Goal: Task Accomplishment & Management: Complete application form

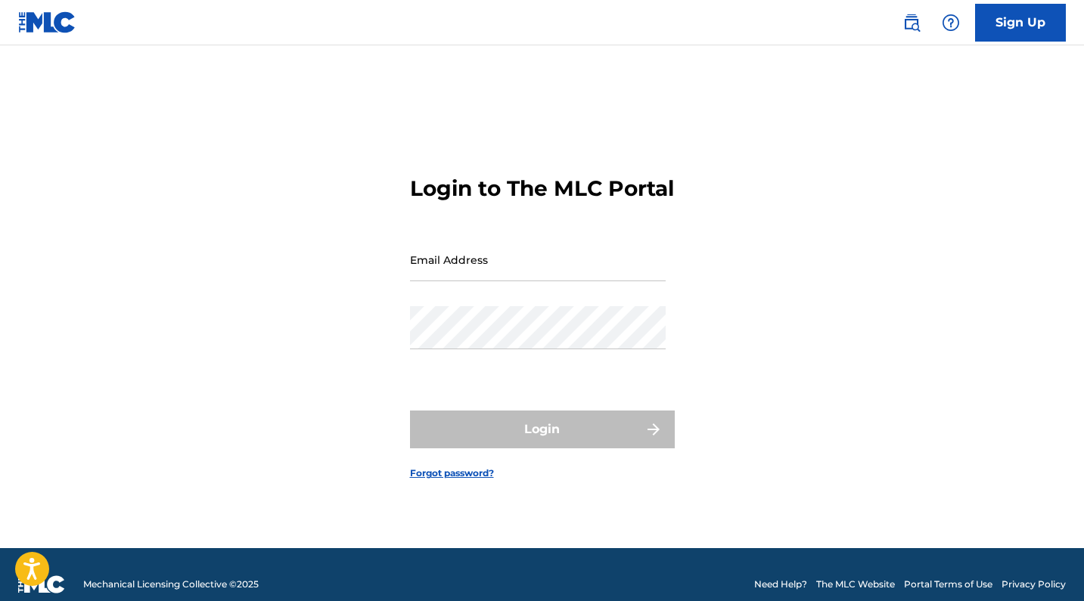
click at [518, 268] on input "Email Address" at bounding box center [538, 259] width 256 height 43
type input "[EMAIL_ADDRESS][DOMAIN_NAME]"
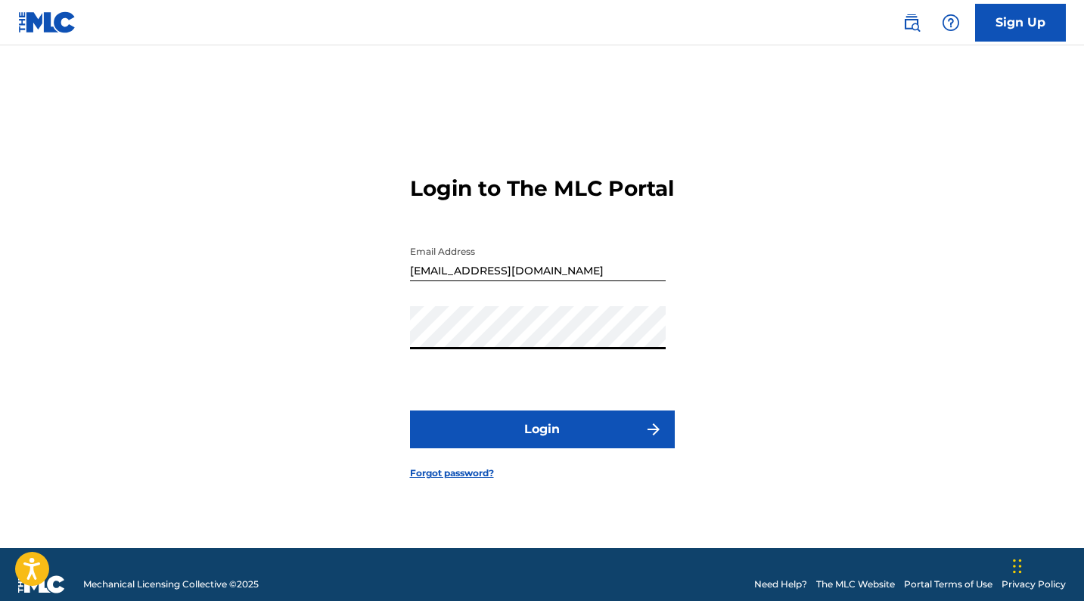
click at [580, 447] on button "Login" at bounding box center [542, 430] width 265 height 38
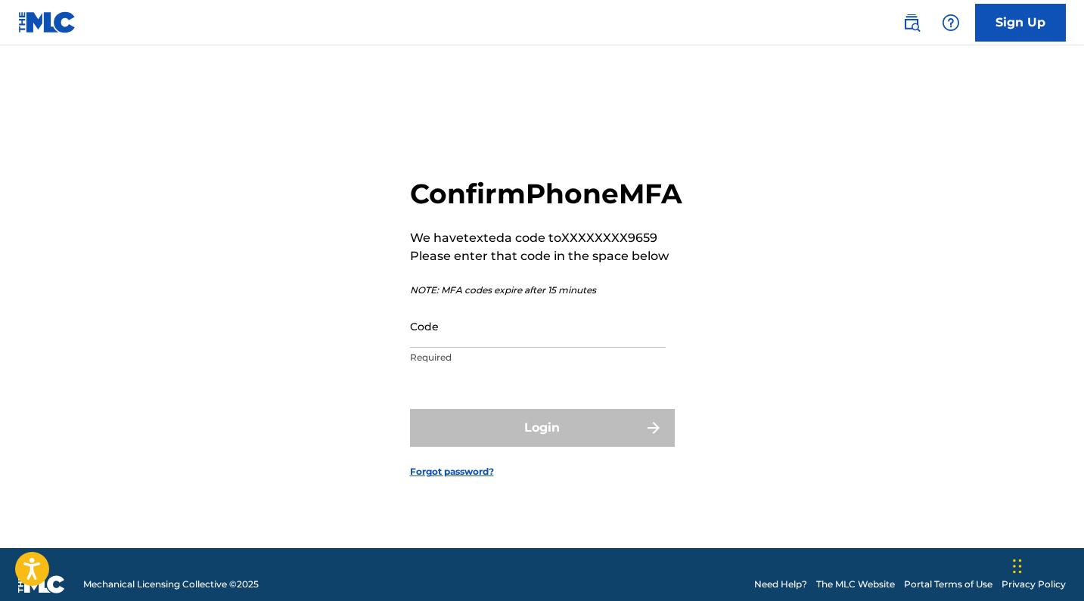
click at [494, 348] on input "Code" at bounding box center [538, 326] width 256 height 43
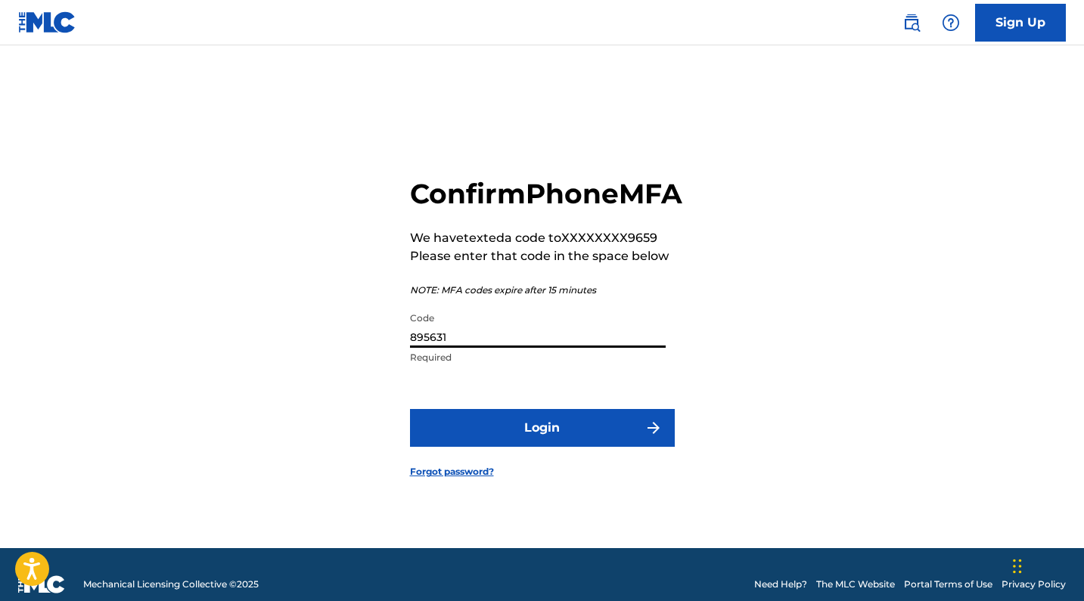
type input "895631"
click at [510, 440] on button "Login" at bounding box center [542, 428] width 265 height 38
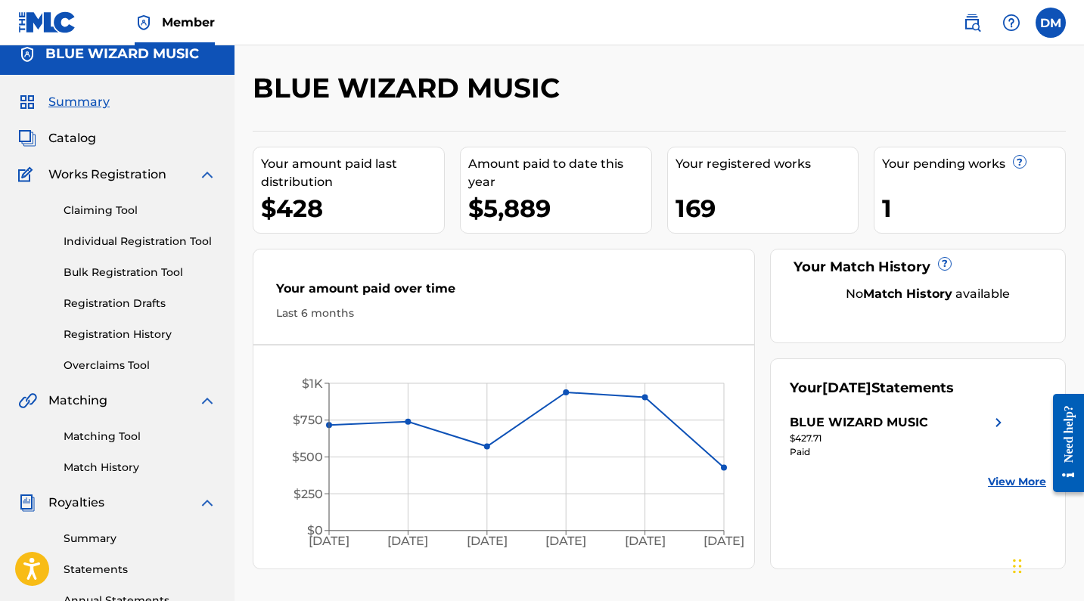
scroll to position [13, 0]
click at [110, 277] on link "Bulk Registration Tool" at bounding box center [140, 272] width 153 height 16
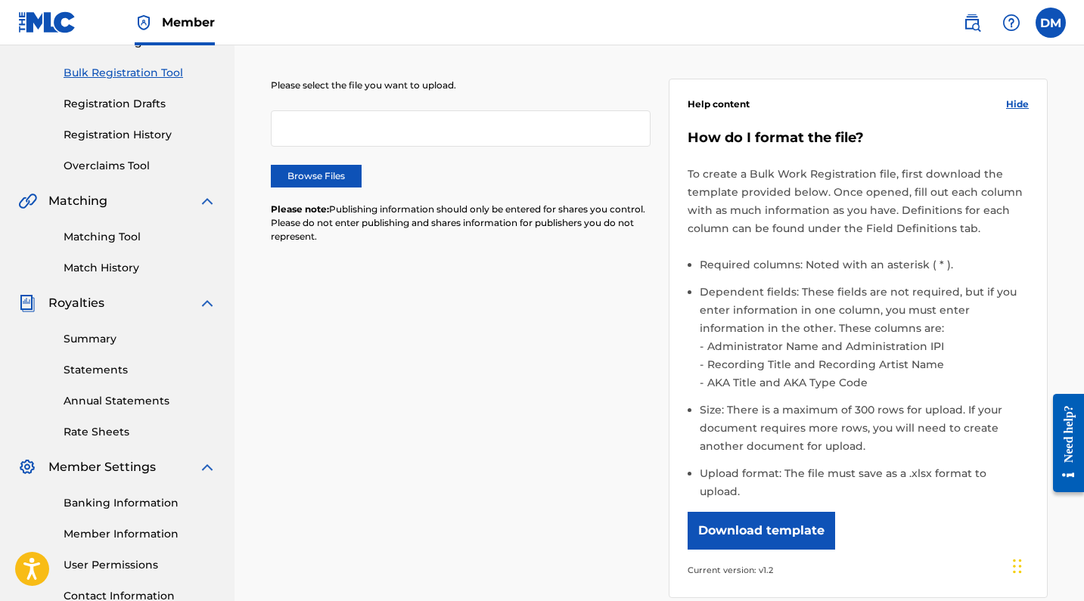
scroll to position [165, 0]
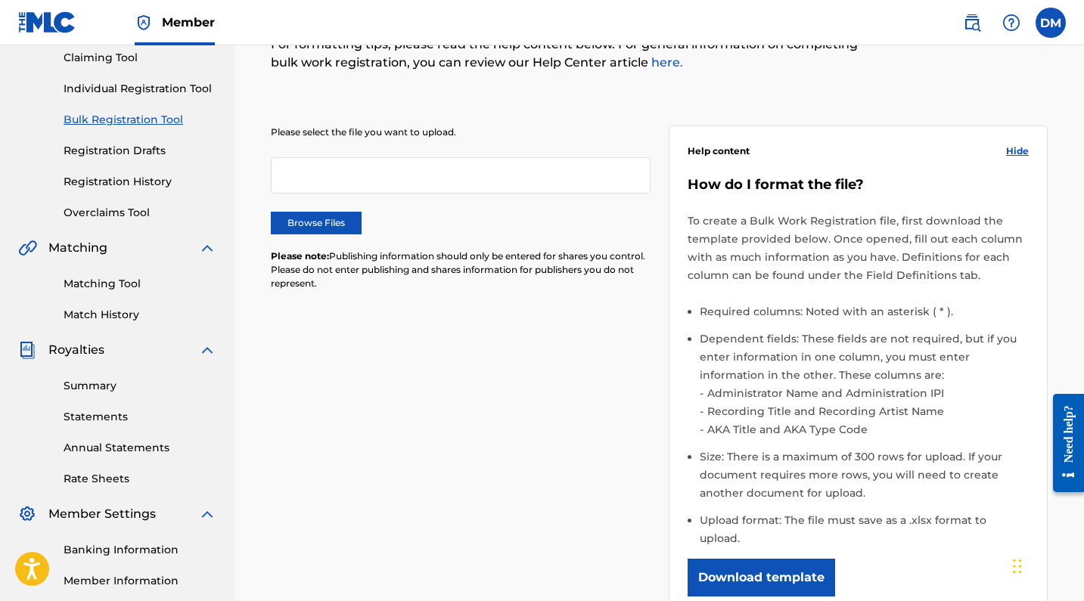
click at [324, 228] on label "Browse Files" at bounding box center [316, 223] width 91 height 23
click at [0, 0] on input "Browse Files" at bounding box center [0, 0] width 0 height 0
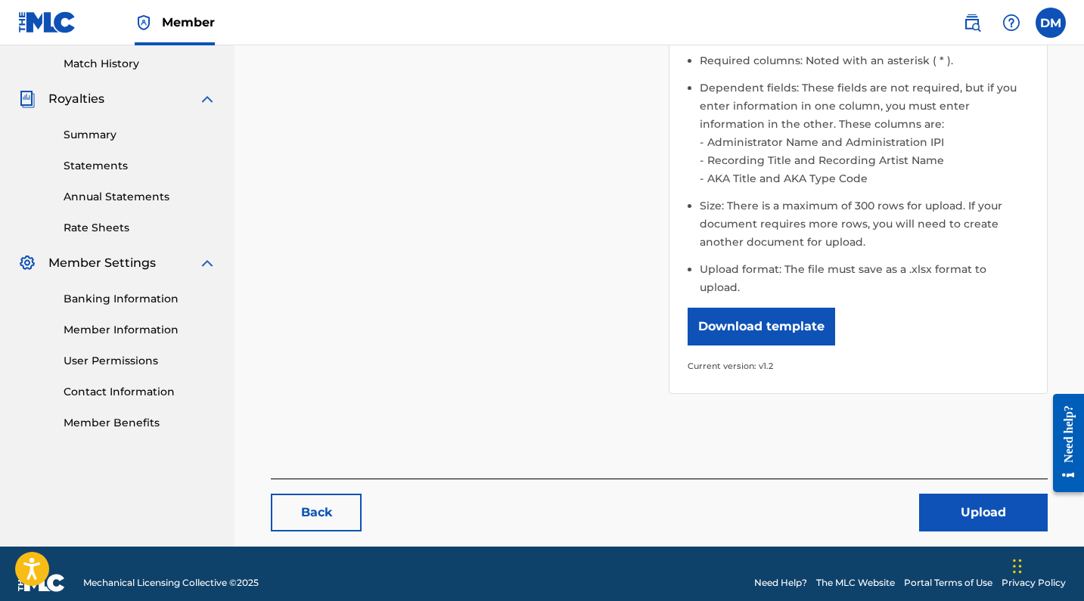
scroll to position [415, 0]
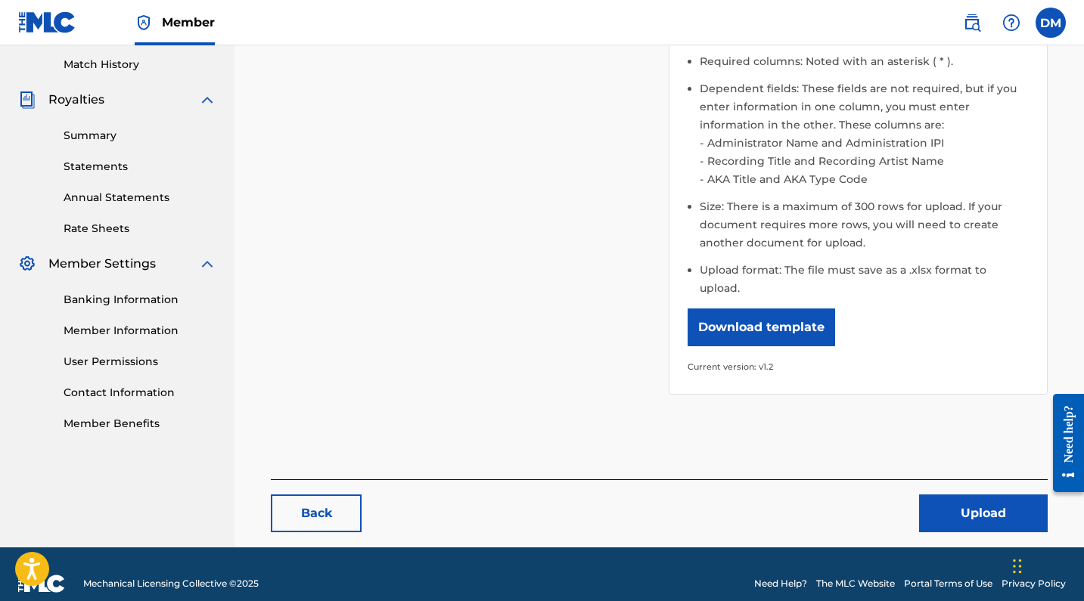
click at [958, 495] on button "Upload" at bounding box center [983, 514] width 129 height 38
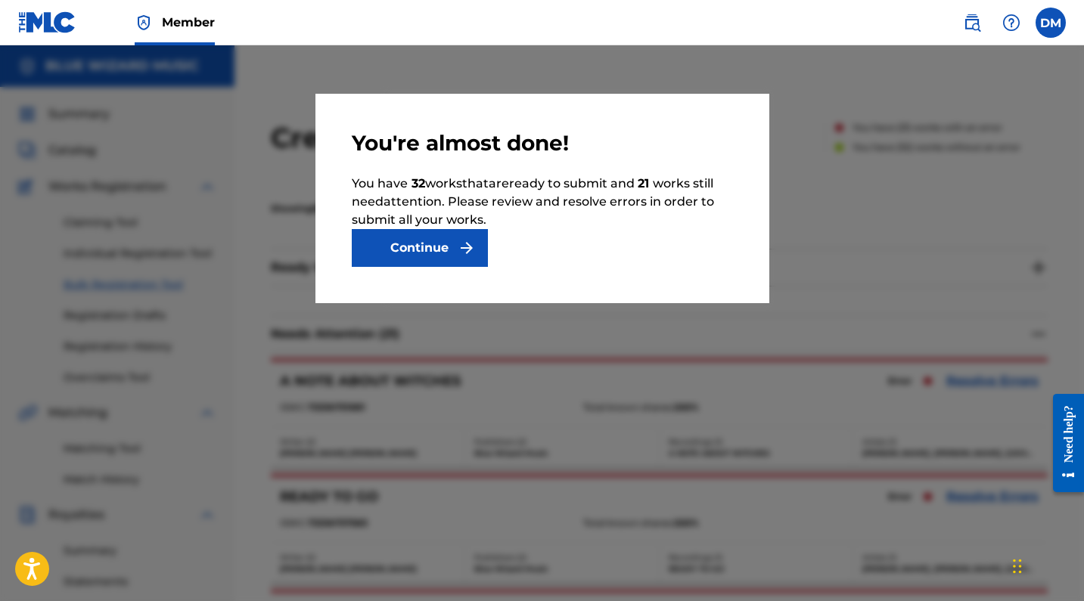
click at [413, 252] on button "Continue" at bounding box center [420, 248] width 136 height 38
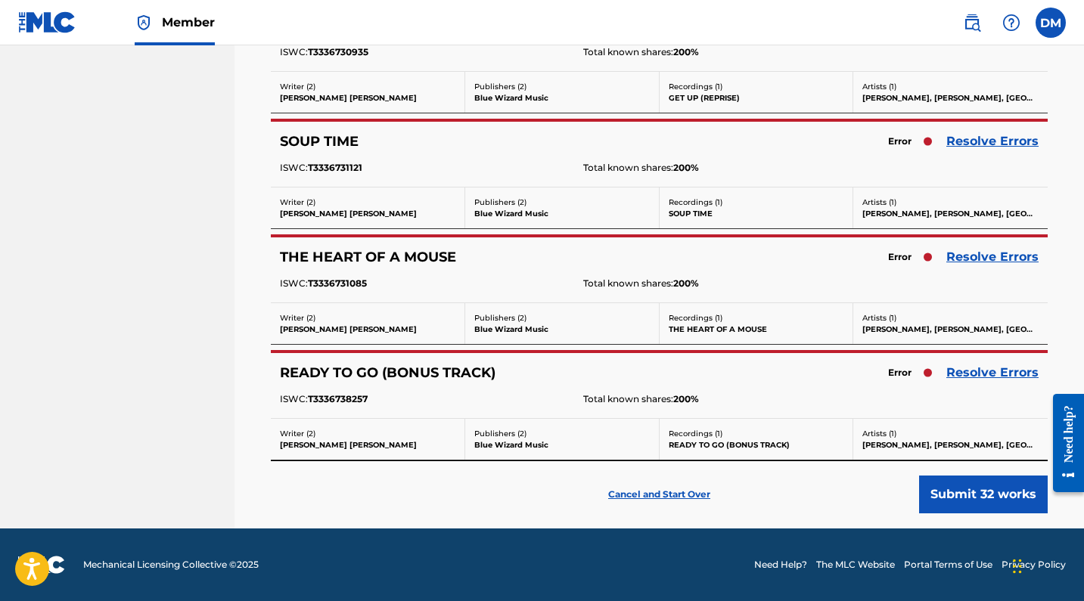
scroll to position [2323, 0]
click at [658, 493] on p "Cancel and Start Over" at bounding box center [659, 495] width 102 height 14
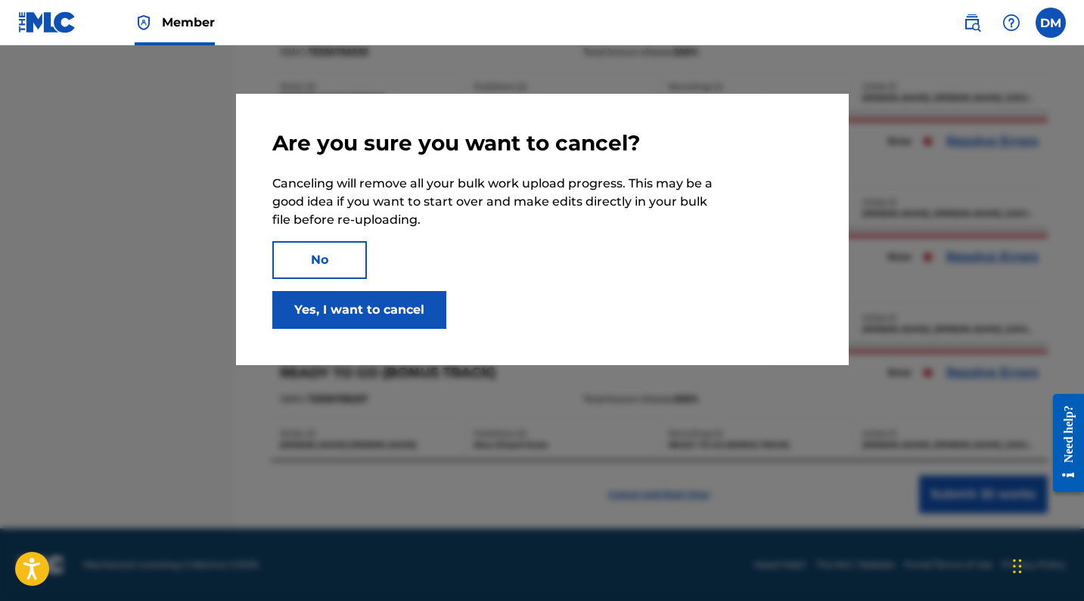
click at [359, 308] on button "Yes, I want to cancel" at bounding box center [359, 310] width 174 height 38
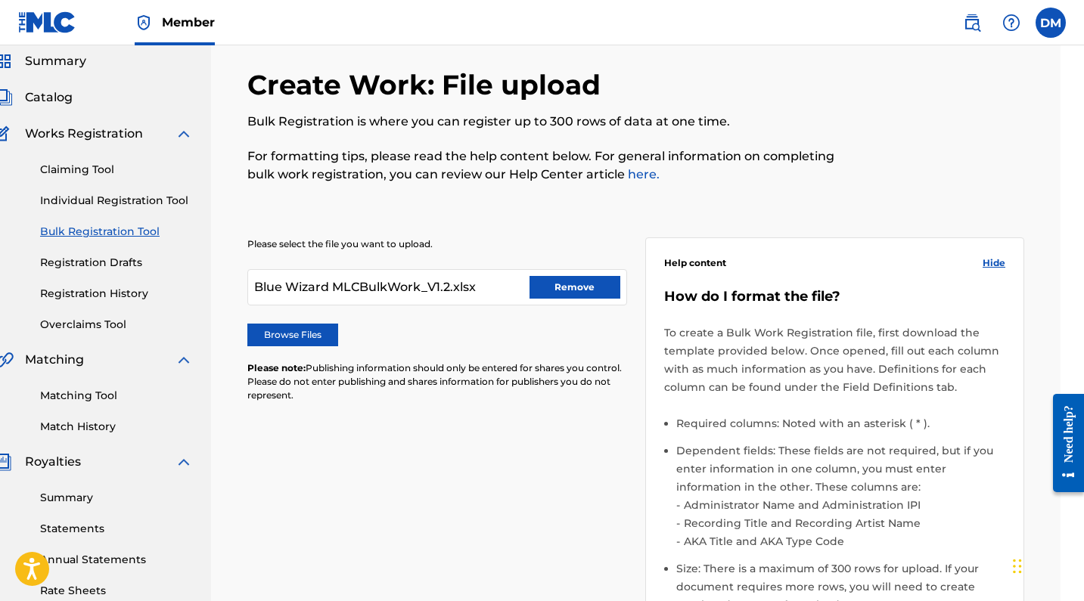
scroll to position [52, 24]
click at [637, 177] on link "here." at bounding box center [641, 175] width 35 height 14
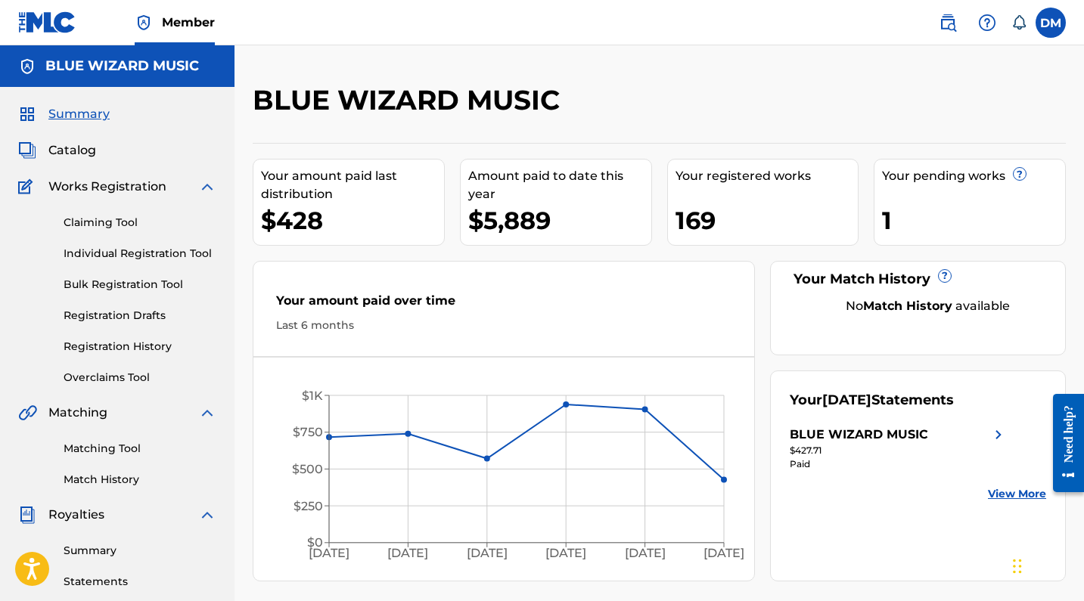
click at [112, 281] on link "Bulk Registration Tool" at bounding box center [140, 285] width 153 height 16
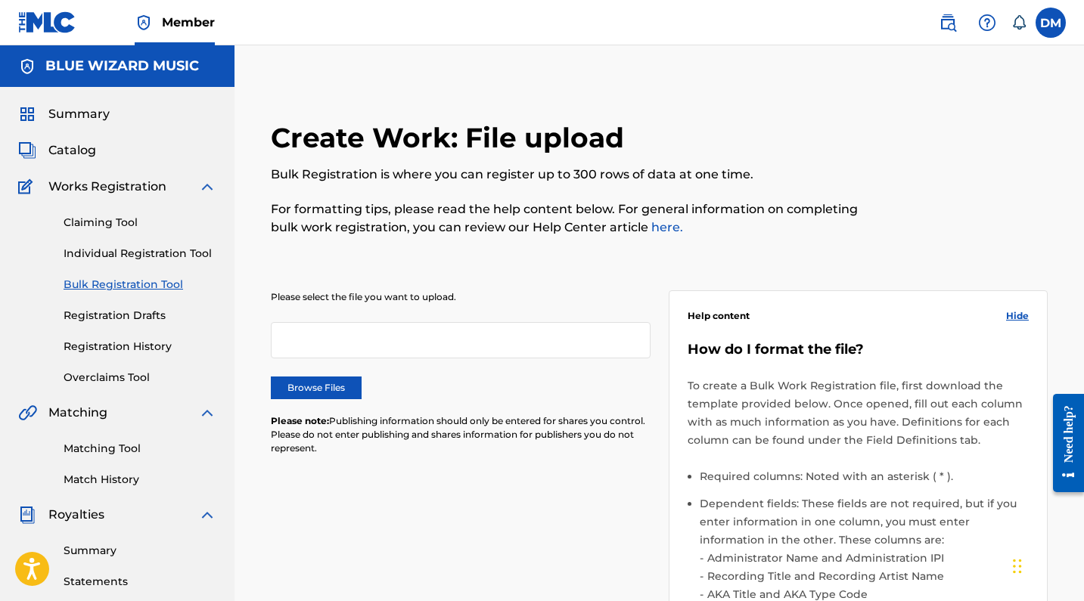
click at [331, 384] on label "Browse Files" at bounding box center [316, 388] width 91 height 23
click at [0, 0] on input "Browse Files" at bounding box center [0, 0] width 0 height 0
click at [335, 391] on label "Browse Files" at bounding box center [316, 388] width 91 height 23
click at [0, 0] on input "Browse Files" at bounding box center [0, 0] width 0 height 0
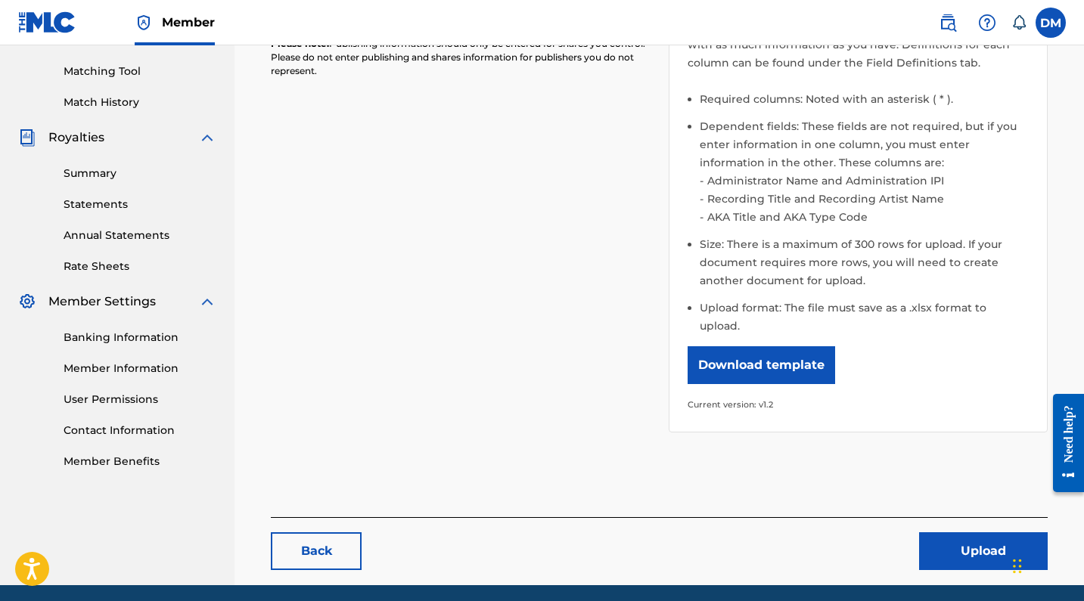
scroll to position [389, 0]
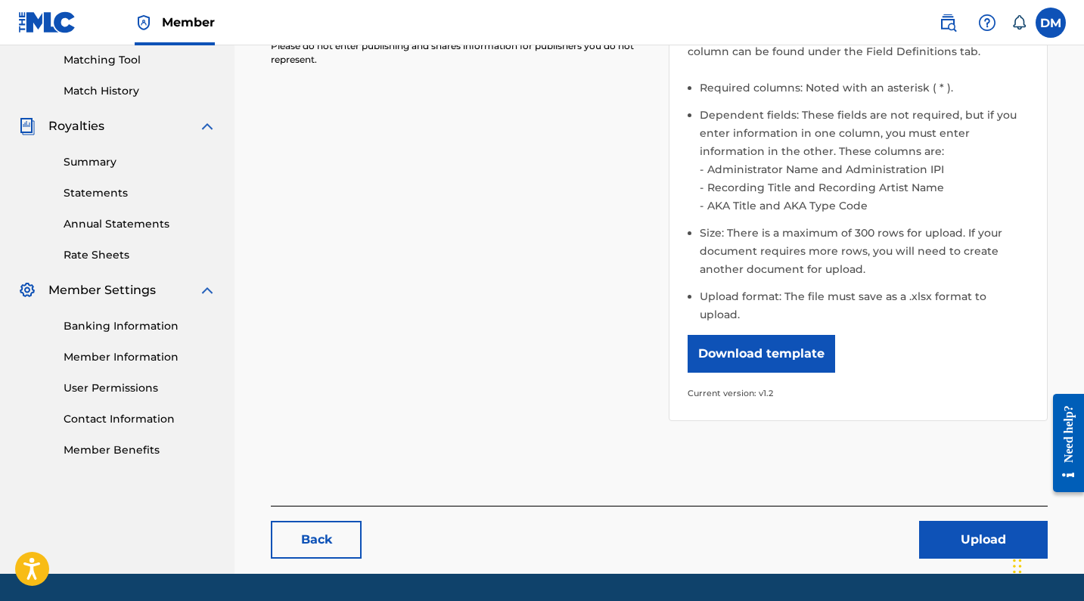
click at [961, 535] on button "Upload" at bounding box center [983, 540] width 129 height 38
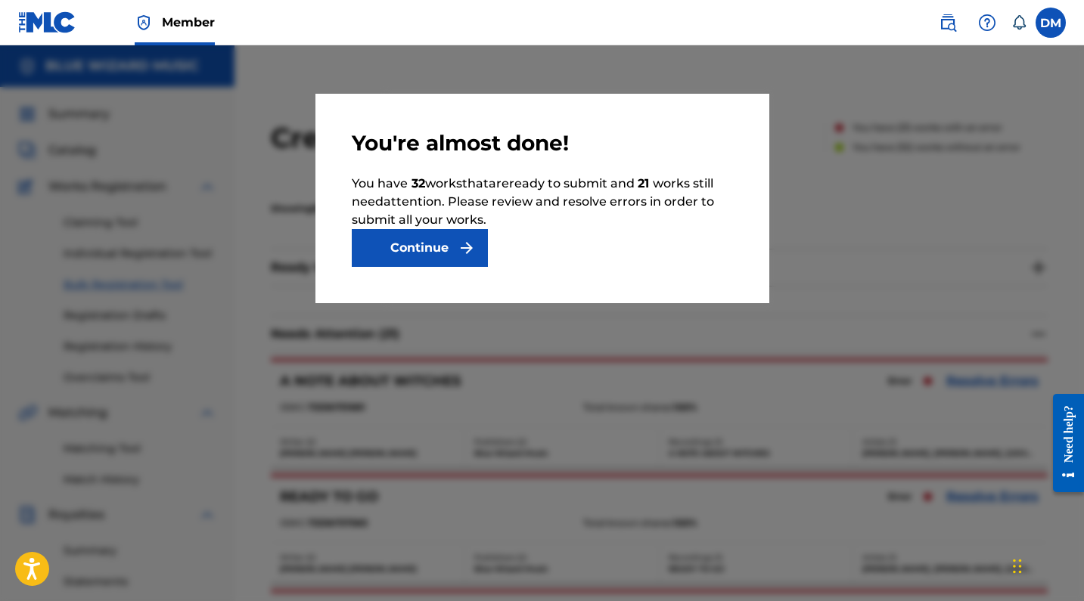
click at [398, 250] on button "Continue" at bounding box center [420, 248] width 136 height 38
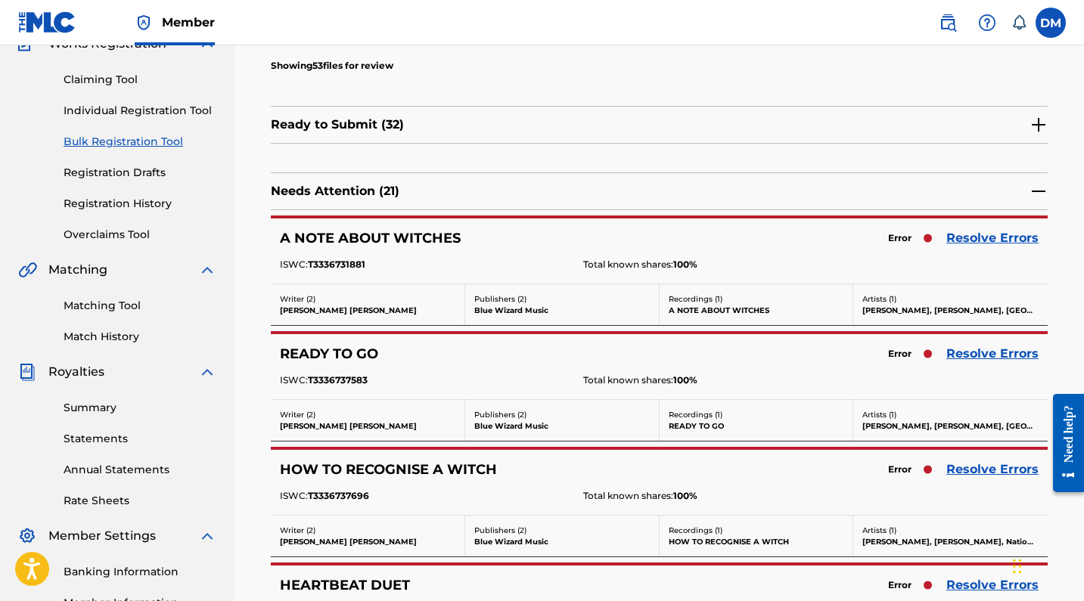
scroll to position [155, 0]
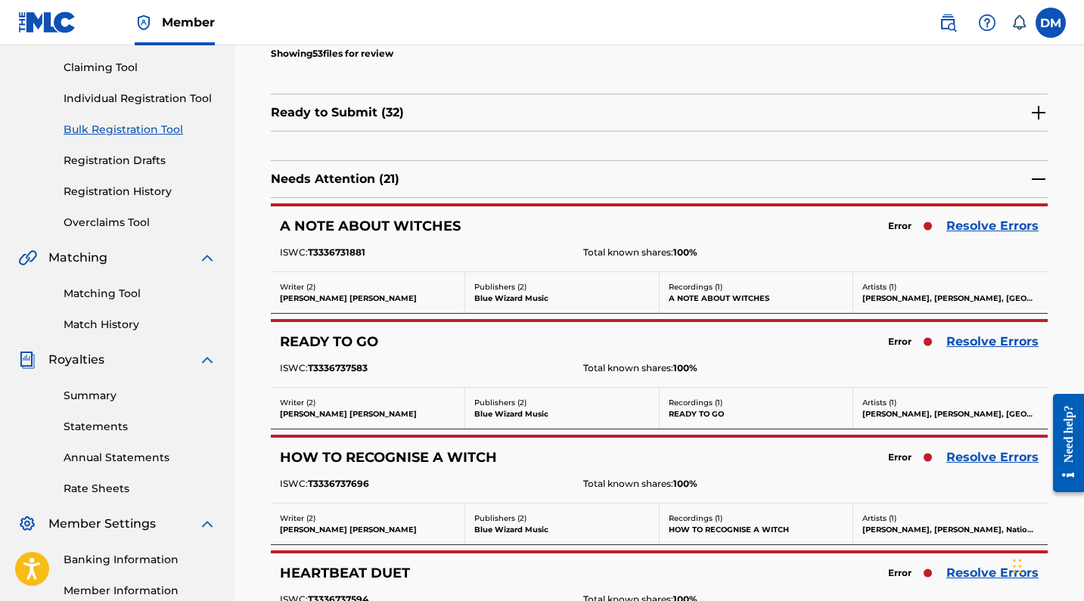
click at [972, 227] on link "Resolve Errors" at bounding box center [992, 226] width 92 height 18
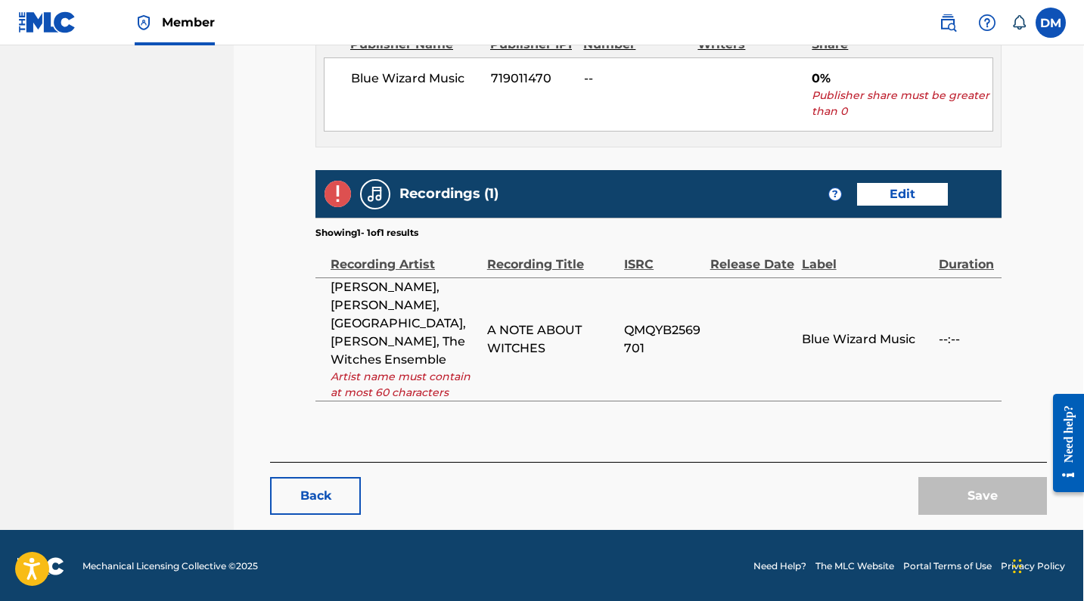
scroll to position [884, 1]
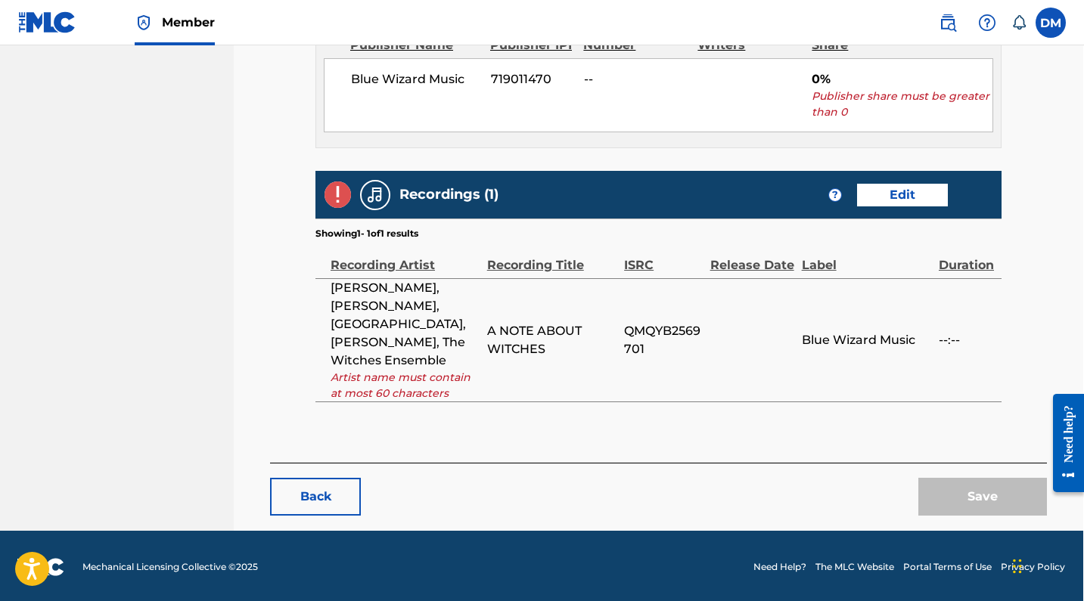
click at [400, 377] on span "Artist name must contain at most 60 characters" at bounding box center [405, 386] width 149 height 32
click at [333, 189] on img at bounding box center [338, 195] width 26 height 26
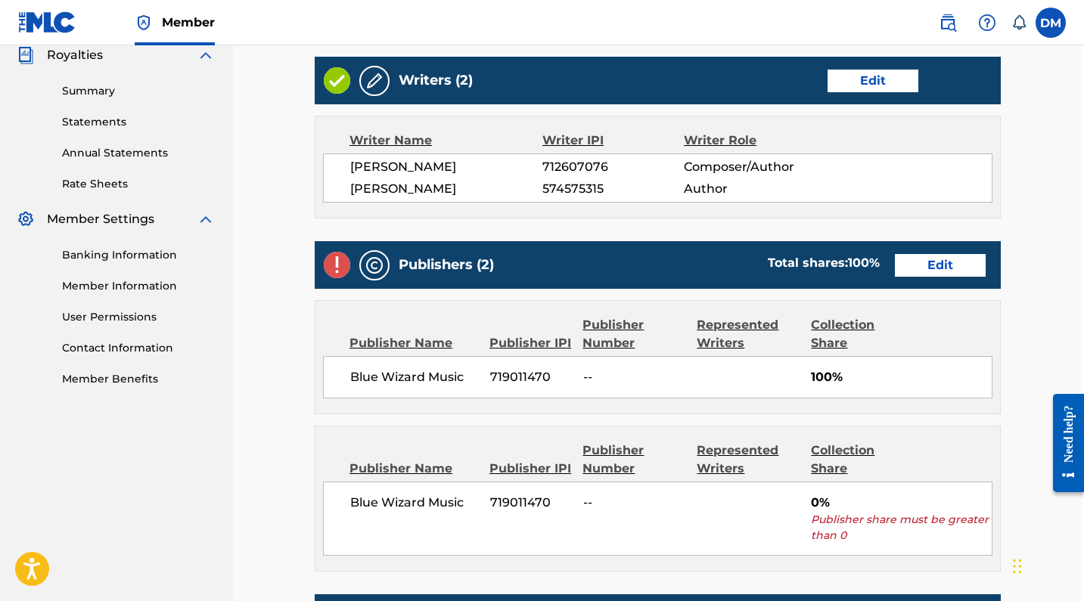
scroll to position [465, 2]
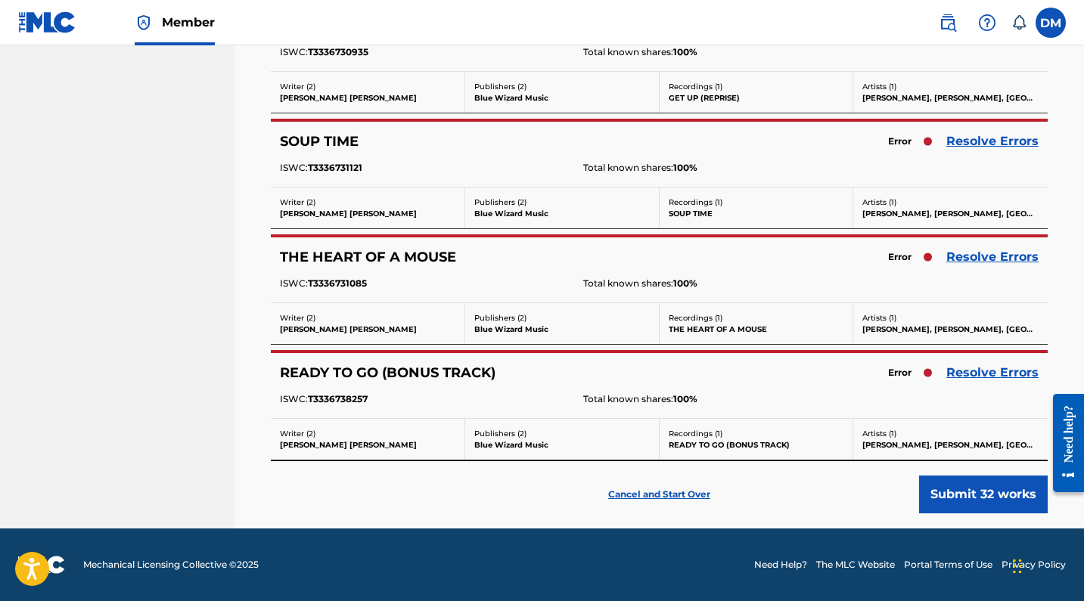
scroll to position [2323, 0]
click at [670, 495] on p "Cancel and Start Over" at bounding box center [659, 495] width 102 height 14
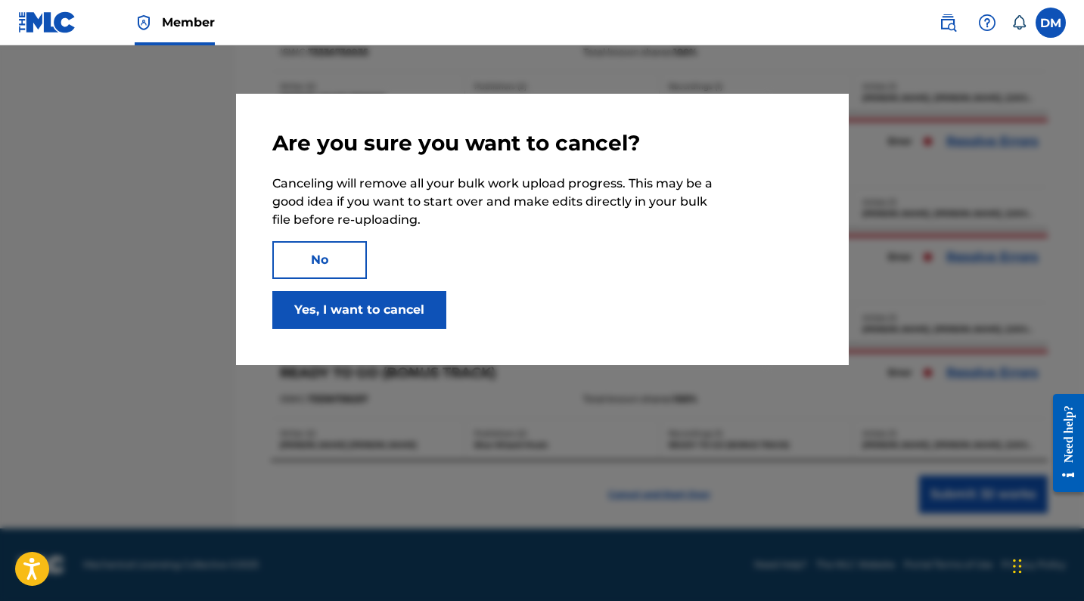
click at [342, 306] on button "Yes, I want to cancel" at bounding box center [359, 310] width 174 height 38
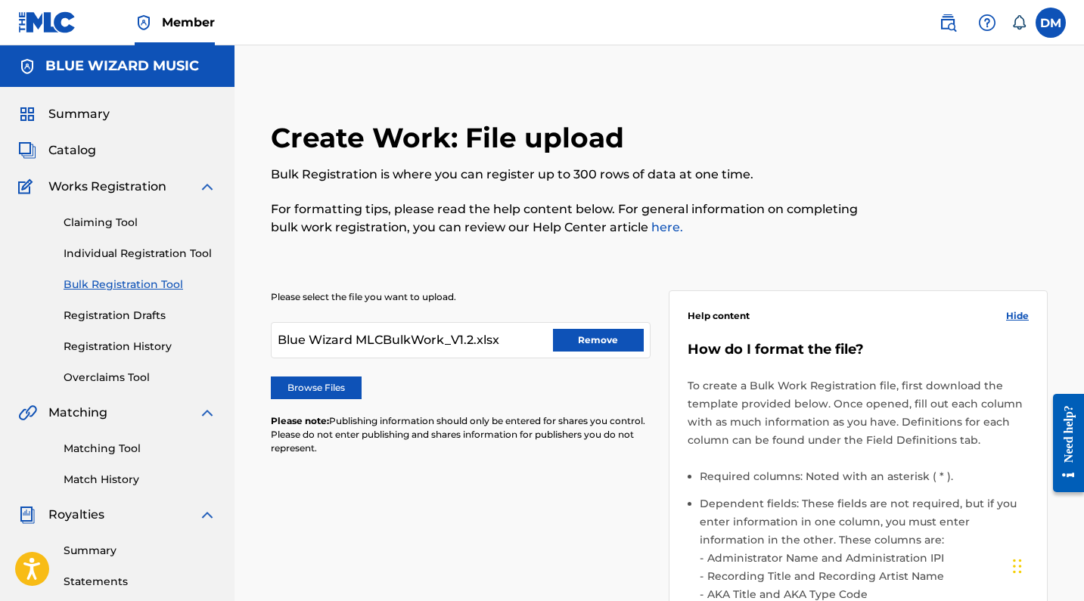
click at [614, 346] on button "Remove" at bounding box center [598, 340] width 91 height 23
click at [327, 397] on label "Browse Files" at bounding box center [316, 388] width 91 height 23
click at [0, 0] on input "Browse Files" at bounding box center [0, 0] width 0 height 0
click at [343, 392] on label "Browse Files" at bounding box center [316, 388] width 91 height 23
click at [0, 0] on input "Browse Files" at bounding box center [0, 0] width 0 height 0
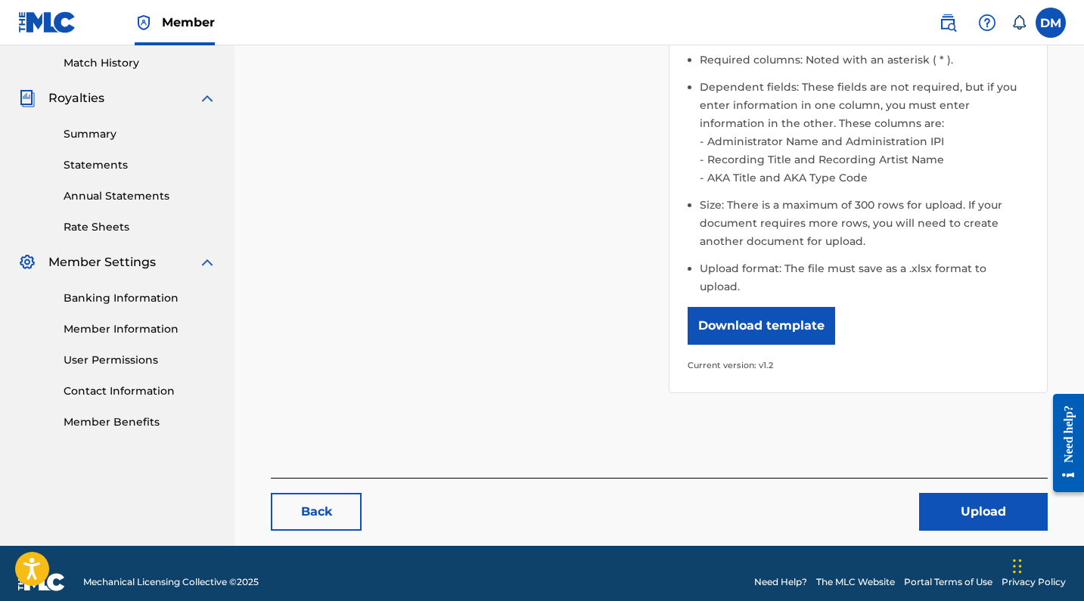
scroll to position [415, 0]
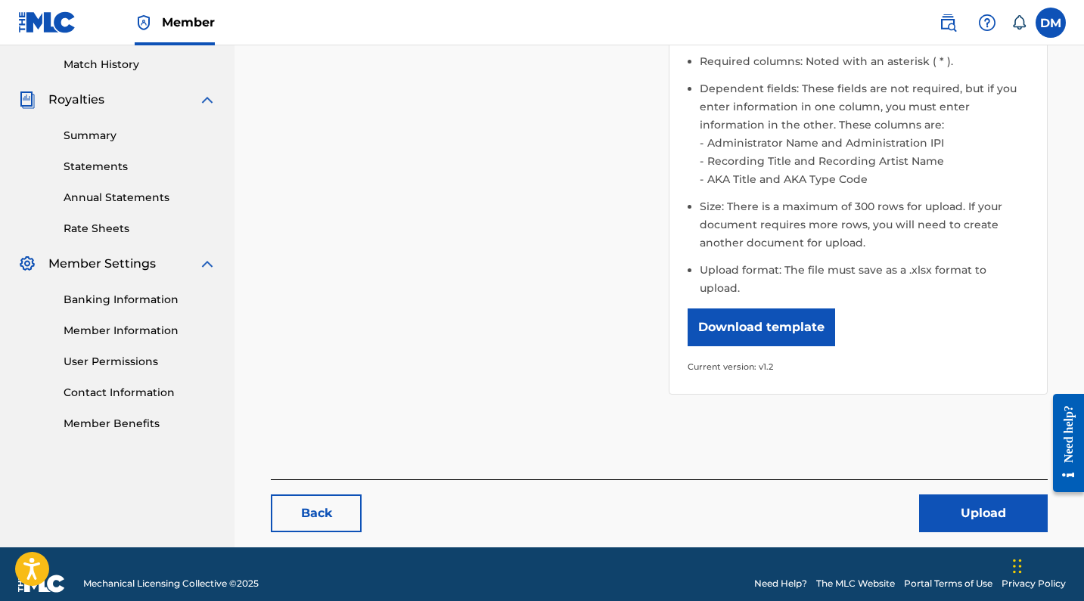
click at [965, 501] on button "Upload" at bounding box center [983, 514] width 129 height 38
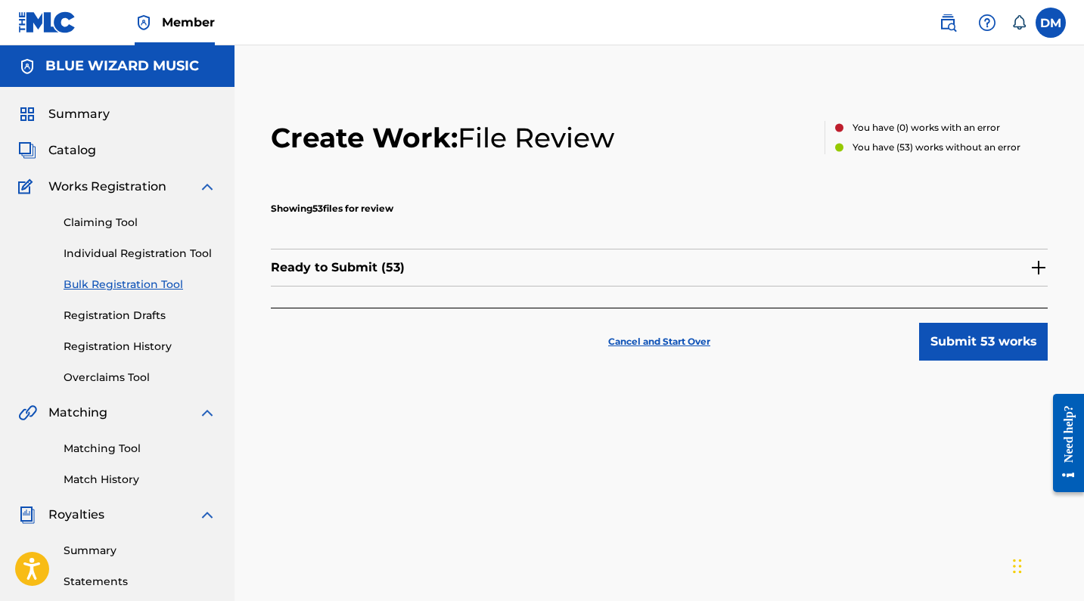
click at [976, 340] on button "Submit 53 works" at bounding box center [983, 342] width 129 height 38
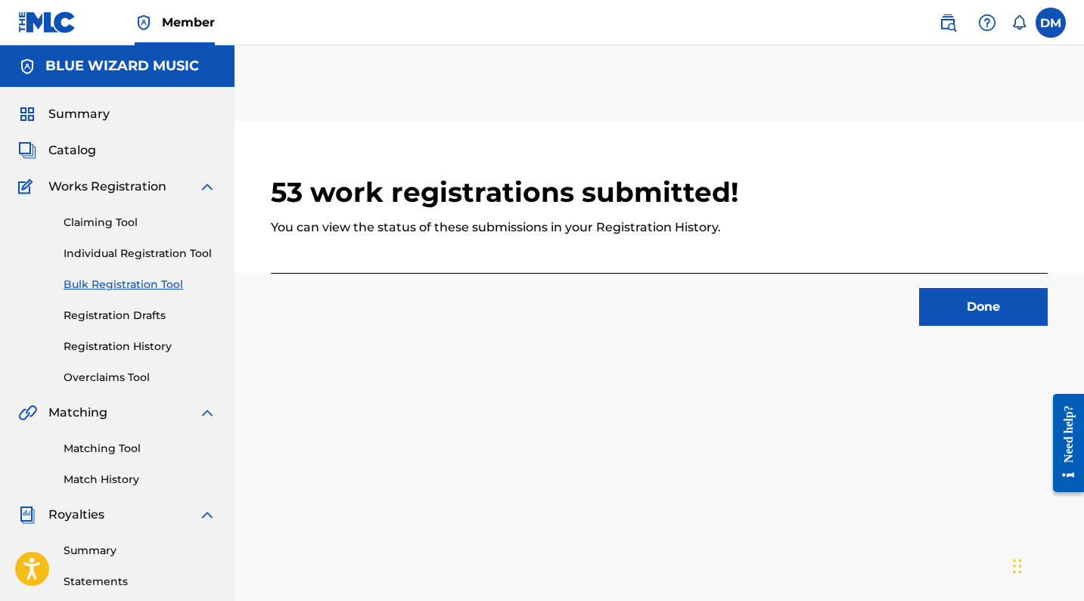
click at [73, 116] on span "Summary" at bounding box center [78, 114] width 61 height 18
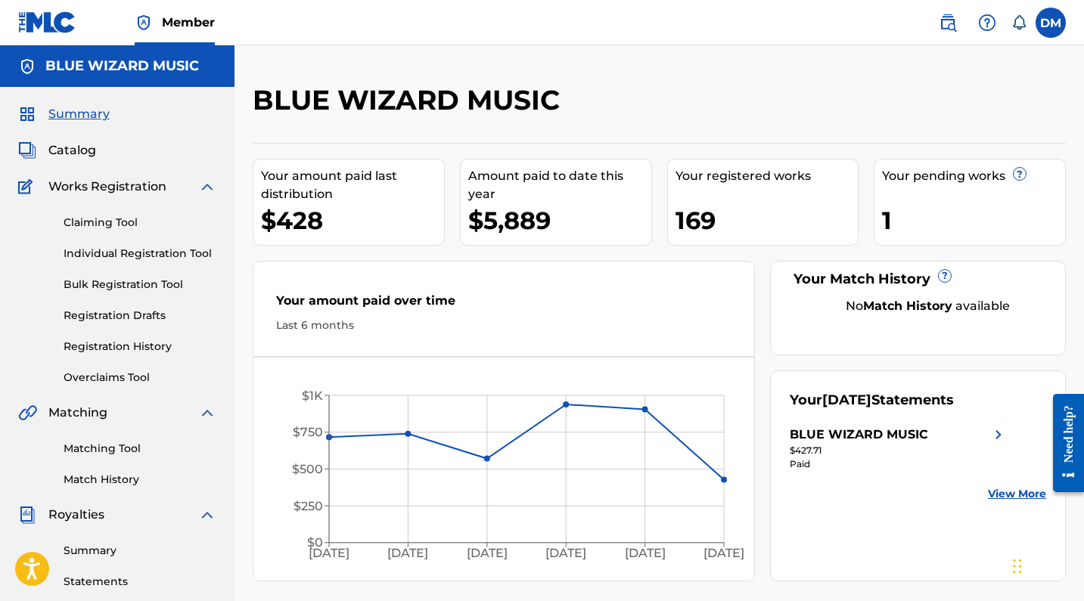
click at [148, 277] on link "Bulk Registration Tool" at bounding box center [140, 285] width 153 height 16
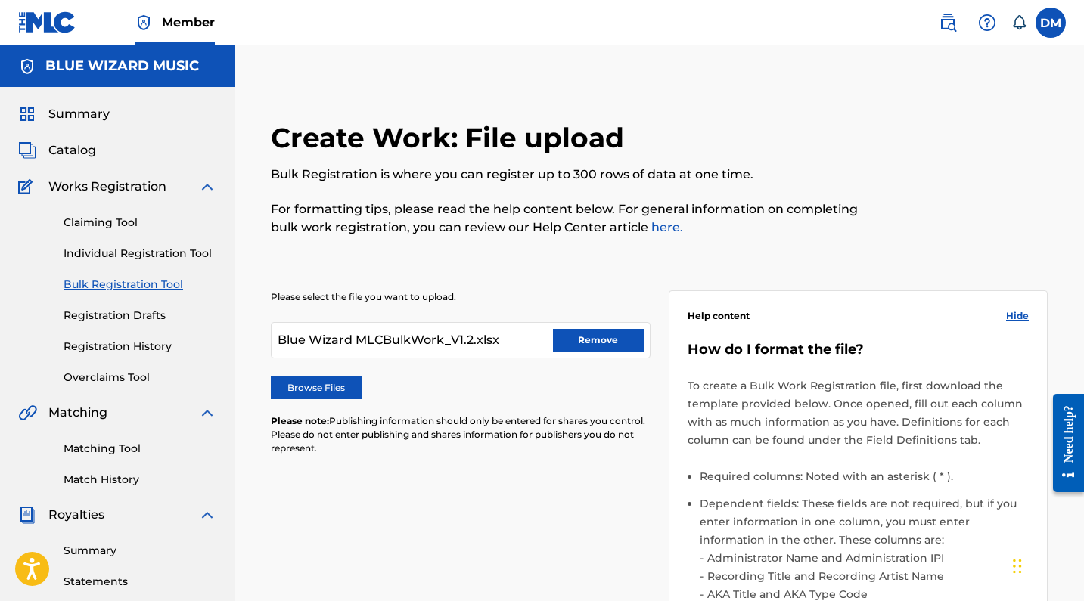
click at [666, 224] on link "here." at bounding box center [665, 227] width 35 height 14
